Goal: Transaction & Acquisition: Book appointment/travel/reservation

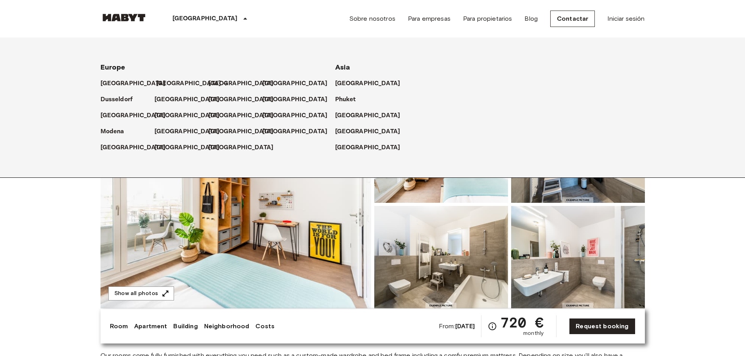
click at [165, 80] on p "[GEOGRAPHIC_DATA]" at bounding box center [188, 83] width 65 height 9
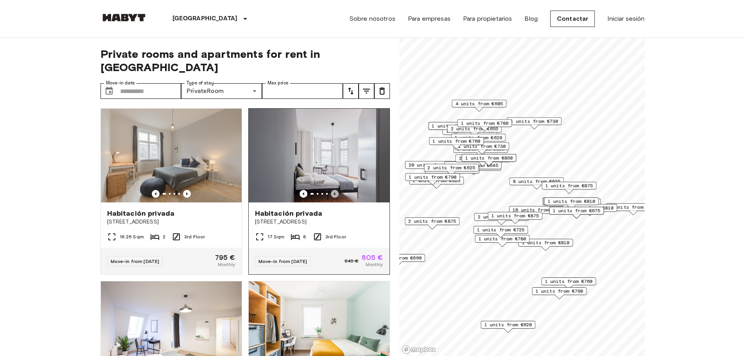
click at [331, 190] on icon "Previous image" at bounding box center [335, 194] width 8 height 8
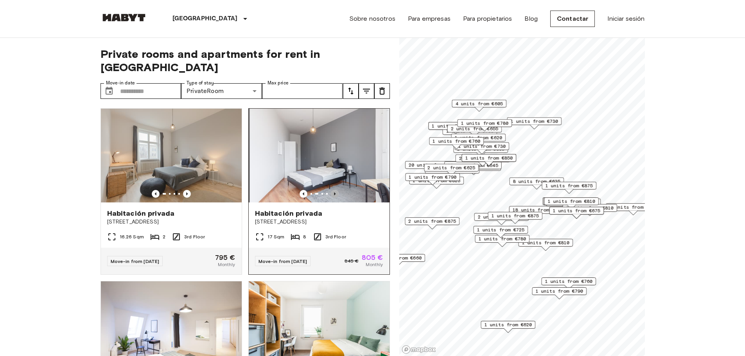
click at [331, 190] on icon "Previous image" at bounding box center [335, 194] width 8 height 8
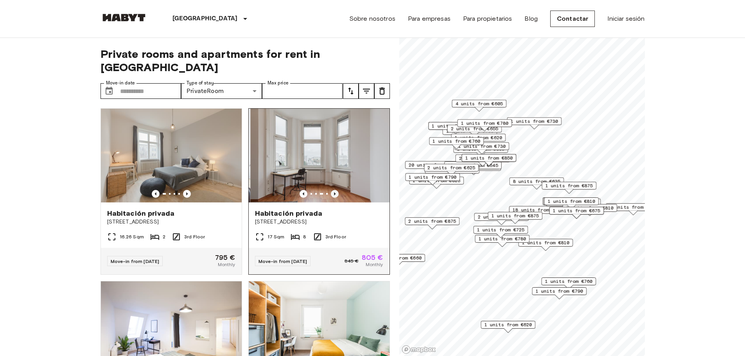
click at [331, 190] on icon "Previous image" at bounding box center [335, 194] width 8 height 8
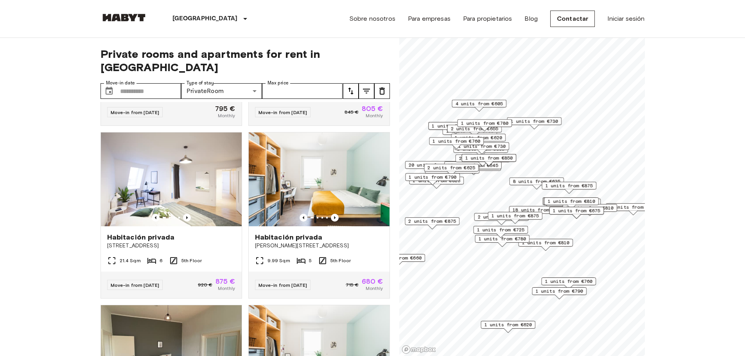
scroll to position [160, 0]
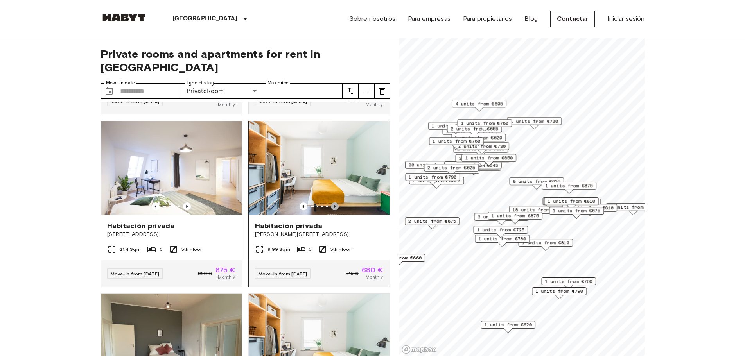
click at [331, 203] on icon "Previous image" at bounding box center [335, 207] width 8 height 8
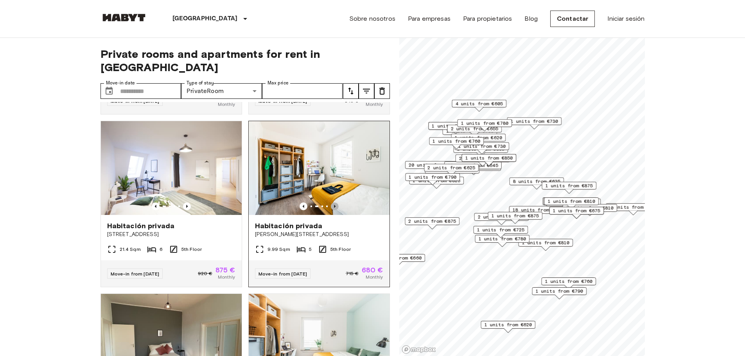
click at [331, 203] on icon "Previous image" at bounding box center [335, 207] width 8 height 8
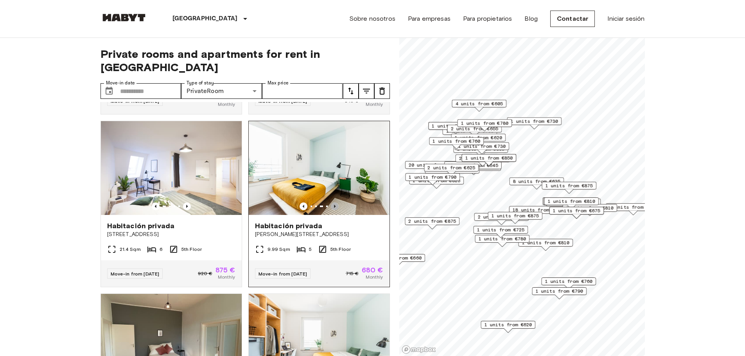
click at [331, 203] on icon "Previous image" at bounding box center [335, 207] width 8 height 8
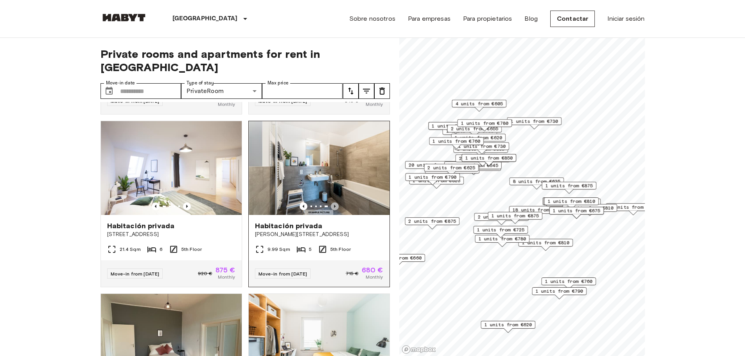
click at [331, 203] on icon "Previous image" at bounding box center [335, 207] width 8 height 8
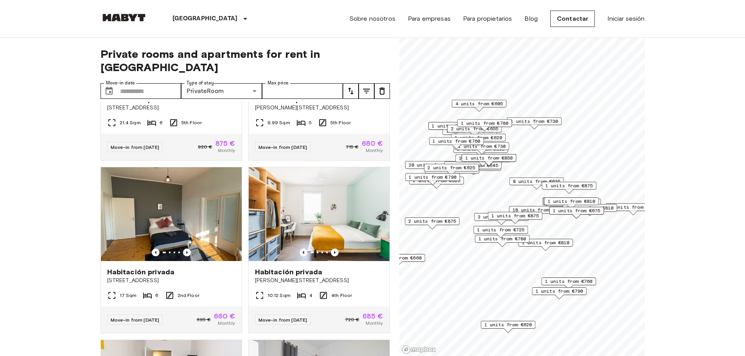
scroll to position [309, 0]
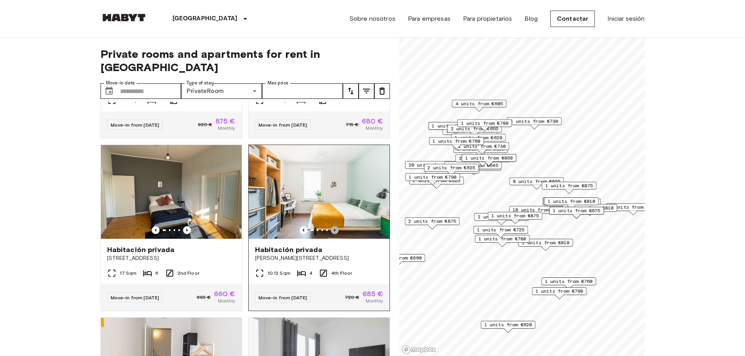
click at [331, 226] on icon "Previous image" at bounding box center [335, 230] width 8 height 8
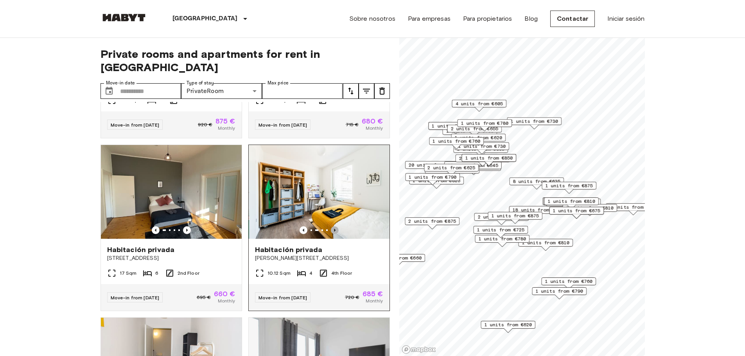
click at [331, 226] on icon "Previous image" at bounding box center [335, 230] width 8 height 8
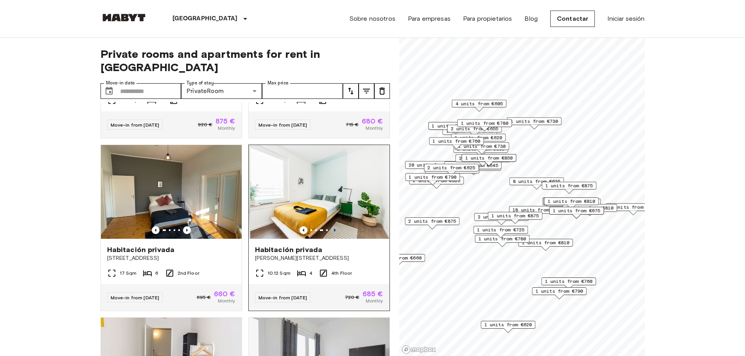
click at [331, 226] on icon "Previous image" at bounding box center [335, 230] width 8 height 8
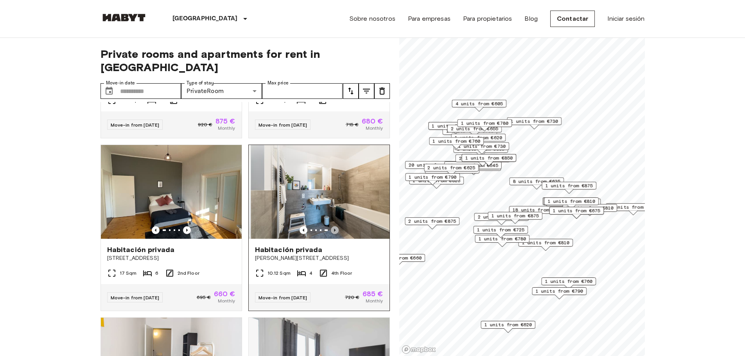
click at [331, 226] on icon "Previous image" at bounding box center [335, 230] width 8 height 8
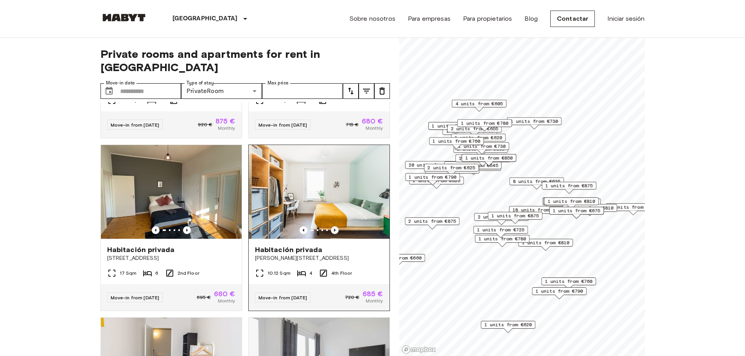
click at [331, 226] on icon "Previous image" at bounding box center [335, 230] width 8 height 8
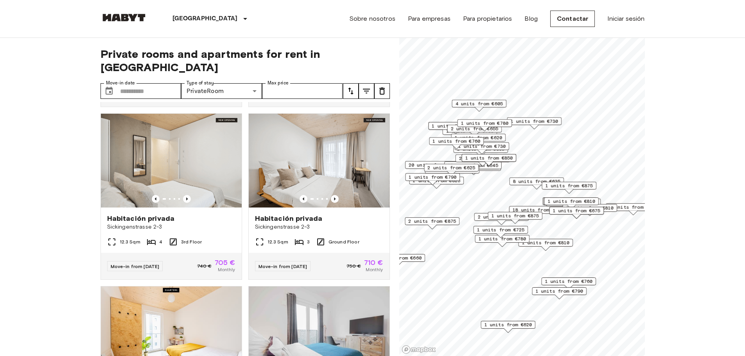
scroll to position [689, 0]
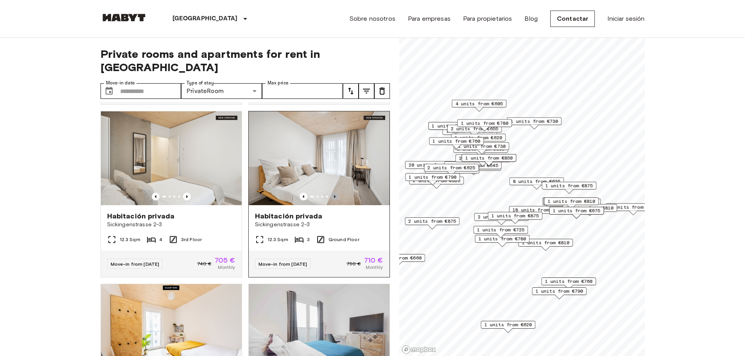
click at [331, 196] on icon "Previous image" at bounding box center [335, 197] width 8 height 8
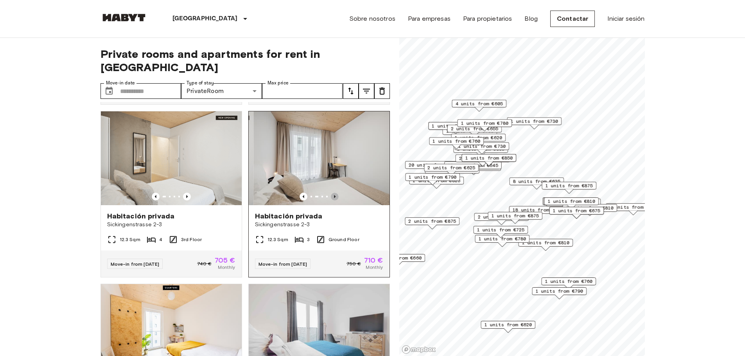
click at [331, 196] on icon "Previous image" at bounding box center [335, 197] width 8 height 8
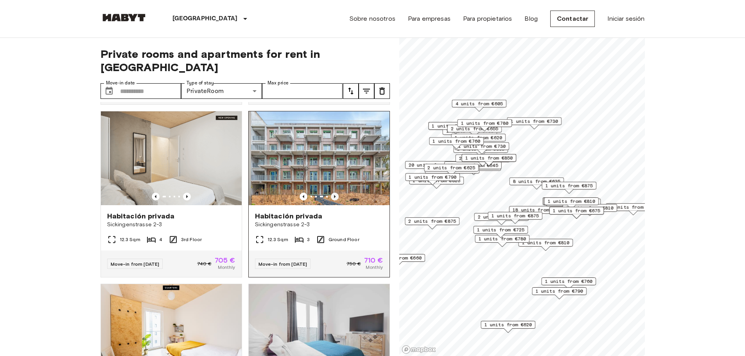
click at [331, 196] on icon "Previous image" at bounding box center [335, 197] width 8 height 8
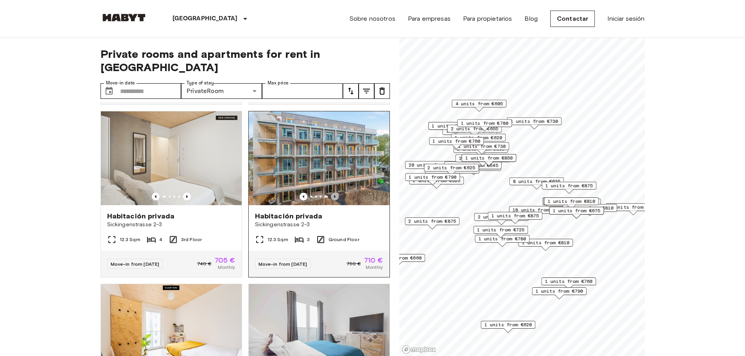
click at [331, 196] on icon "Previous image" at bounding box center [335, 197] width 8 height 8
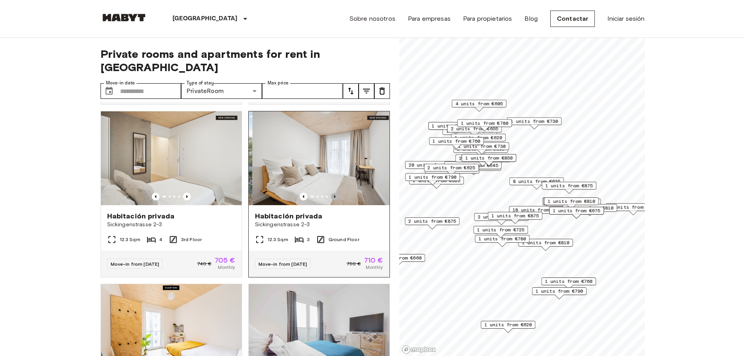
click at [331, 196] on icon "Previous image" at bounding box center [335, 197] width 8 height 8
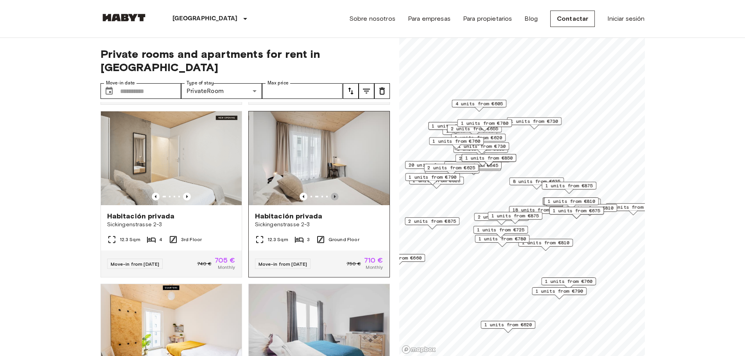
click at [331, 196] on icon "Previous image" at bounding box center [335, 197] width 8 height 8
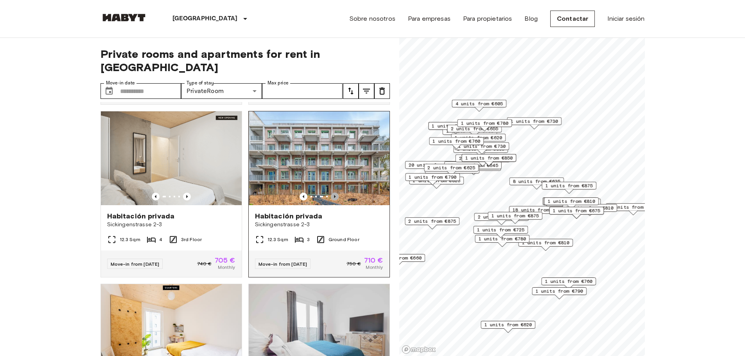
click at [331, 196] on icon "Previous image" at bounding box center [335, 197] width 8 height 8
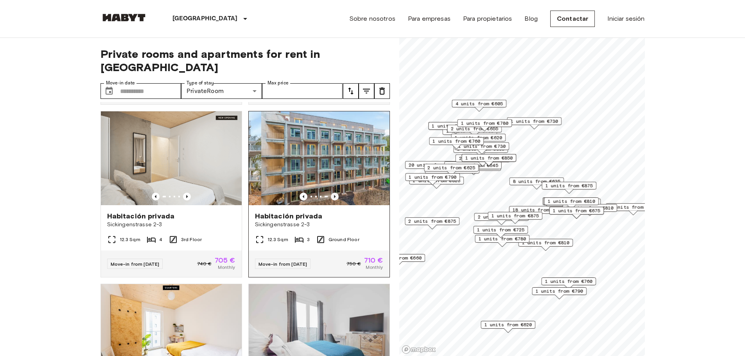
click at [331, 196] on icon "Previous image" at bounding box center [335, 197] width 8 height 8
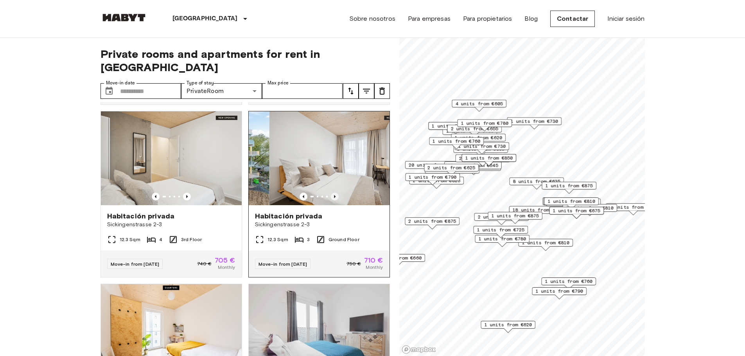
click at [331, 196] on icon "Previous image" at bounding box center [335, 197] width 8 height 8
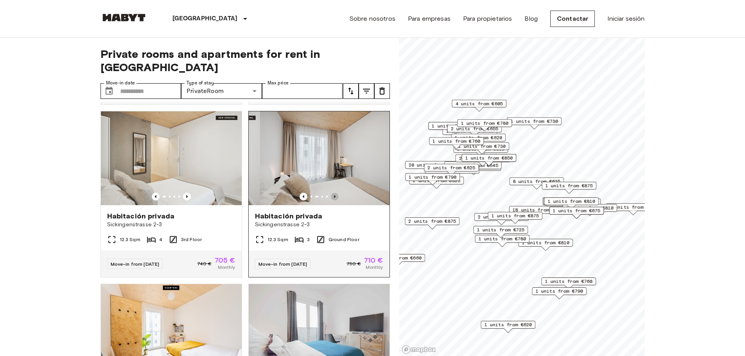
click at [331, 196] on icon "Previous image" at bounding box center [335, 197] width 8 height 8
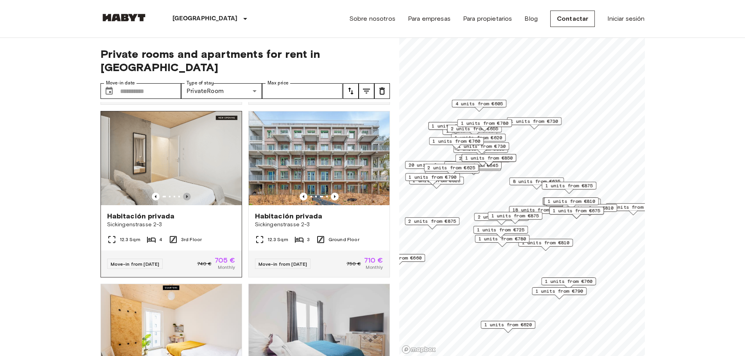
click at [187, 198] on icon "Previous image" at bounding box center [187, 197] width 8 height 8
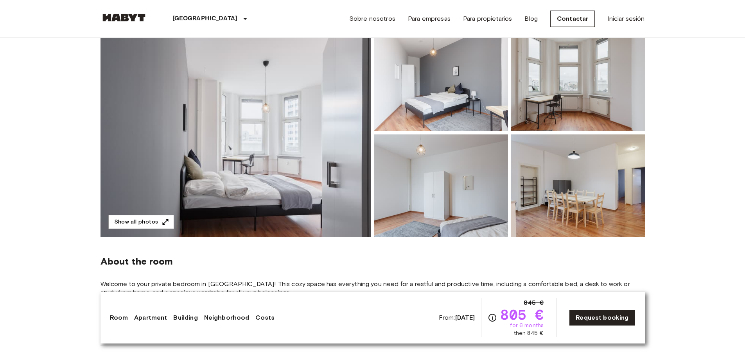
scroll to position [83, 0]
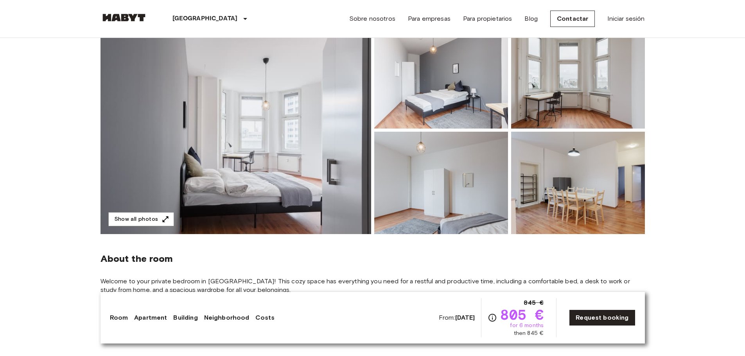
click at [136, 230] on img at bounding box center [236, 130] width 271 height 208
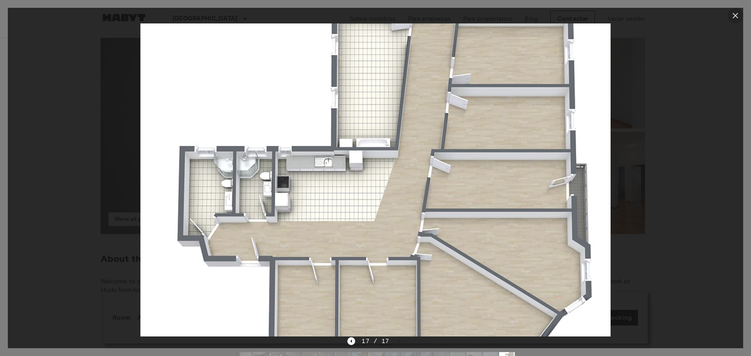
click at [737, 15] on icon "button" at bounding box center [735, 15] width 9 height 9
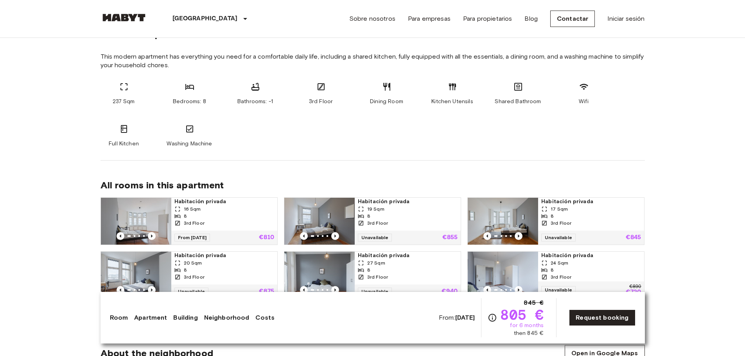
scroll to position [443, 0]
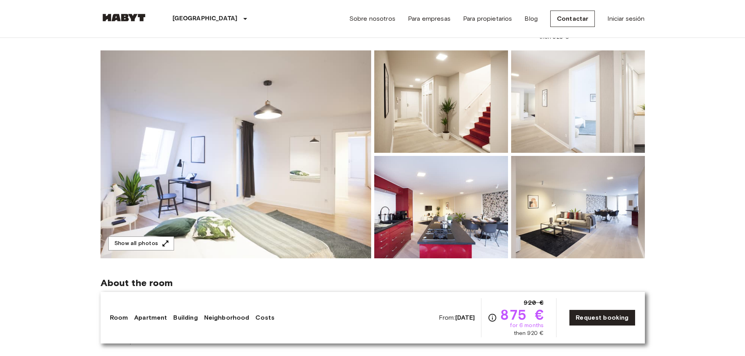
scroll to position [61, 0]
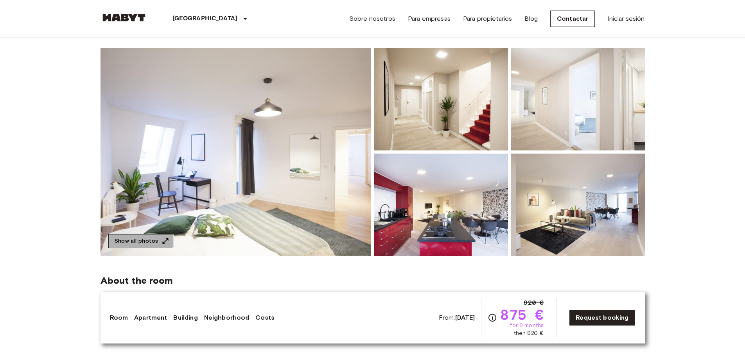
click at [128, 240] on button "Show all photos" at bounding box center [141, 241] width 66 height 14
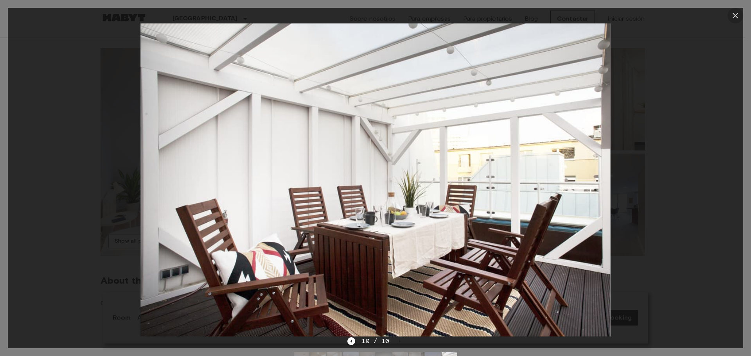
click at [731, 15] on icon "button" at bounding box center [735, 15] width 9 height 9
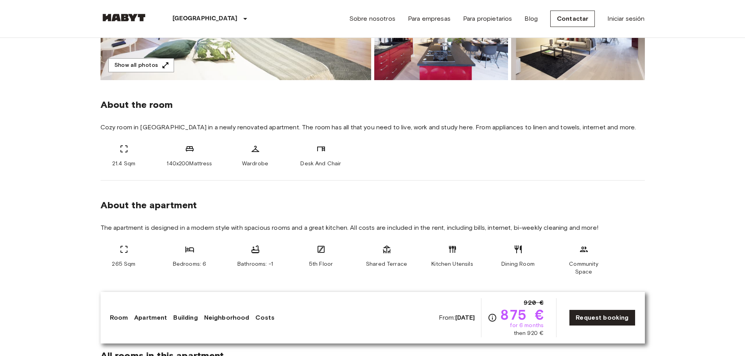
scroll to position [247, 0]
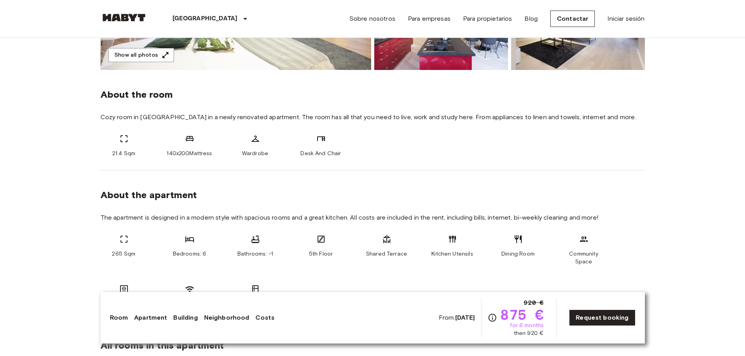
click at [166, 117] on span "Cozy room in Charlottenburg in a newly renovated apartment. The room has all th…" at bounding box center [373, 117] width 544 height 9
copy span "Charlottenburg"
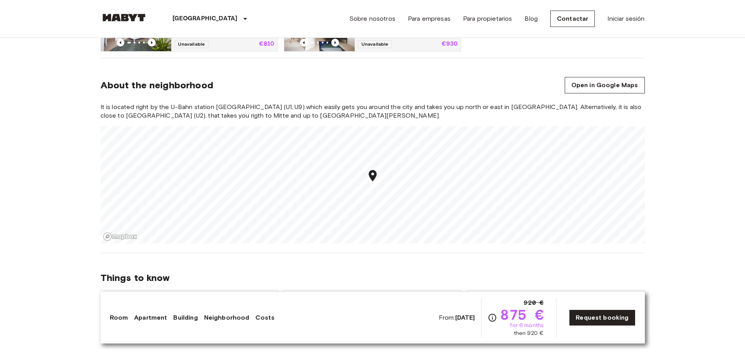
scroll to position [665, 0]
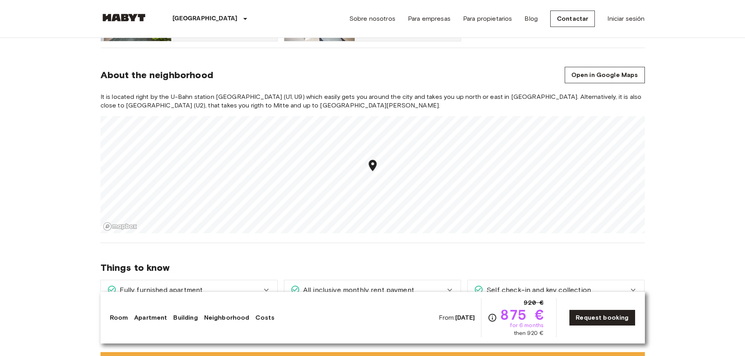
click at [371, 161] on icon "Map marker" at bounding box center [372, 165] width 8 height 11
drag, startPoint x: 171, startPoint y: 88, endPoint x: 264, endPoint y: 87, distance: 92.7
click at [264, 93] on span "It is located right by the U-Bahn station Kurfürstendamm (U1, U9) which easily …" at bounding box center [373, 101] width 544 height 17
copy span "U-Bahn station Kurfürstendamm"
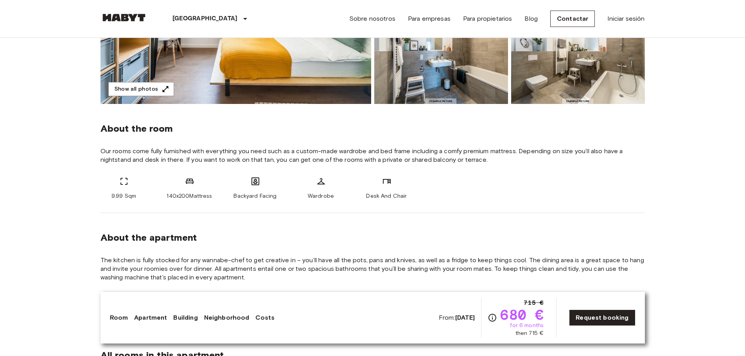
scroll to position [219, 0]
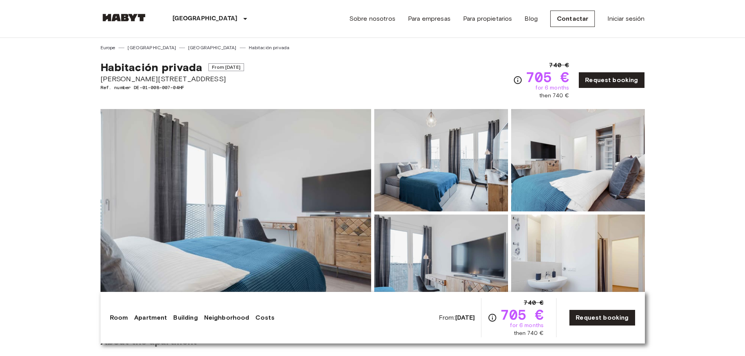
click at [347, 178] on img at bounding box center [236, 213] width 271 height 208
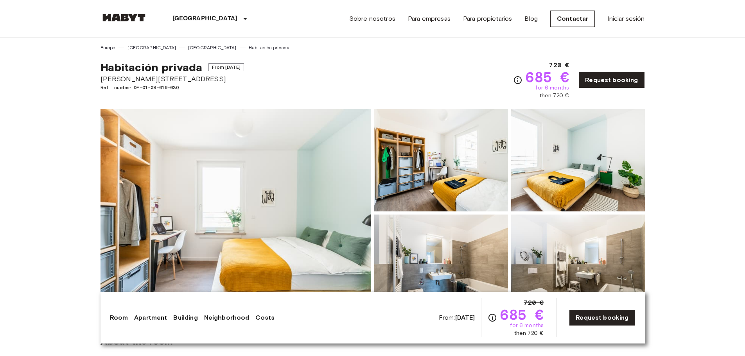
scroll to position [11, 0]
